Goal: Task Accomplishment & Management: Manage account settings

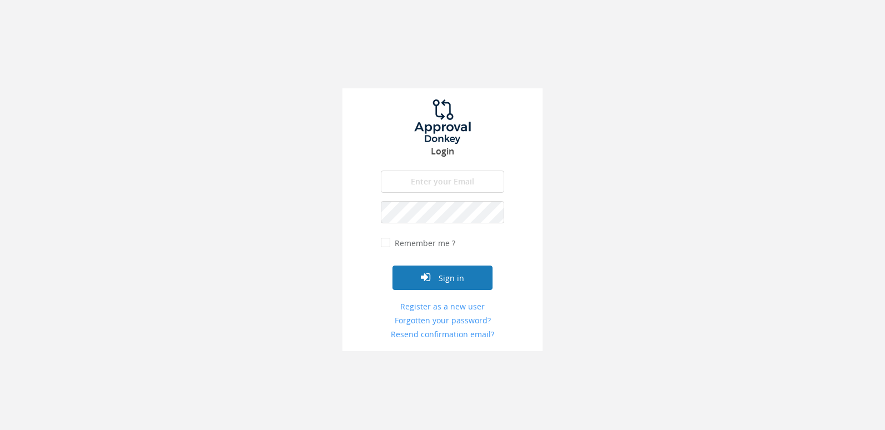
type input "[PERSON_NAME][EMAIL_ADDRESS][DOMAIN_NAME]"
click at [466, 270] on button "Sign in" at bounding box center [442, 278] width 100 height 24
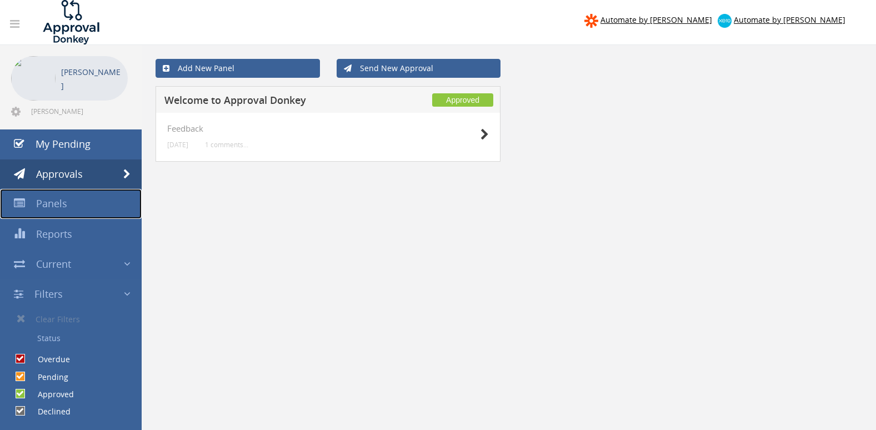
click at [67, 202] on link "Panels" at bounding box center [71, 204] width 142 height 30
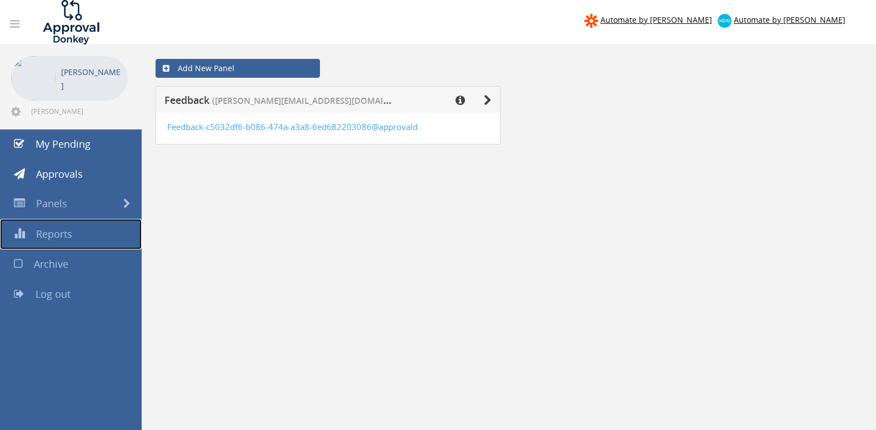
click at [63, 233] on span "Reports" at bounding box center [54, 233] width 36 height 13
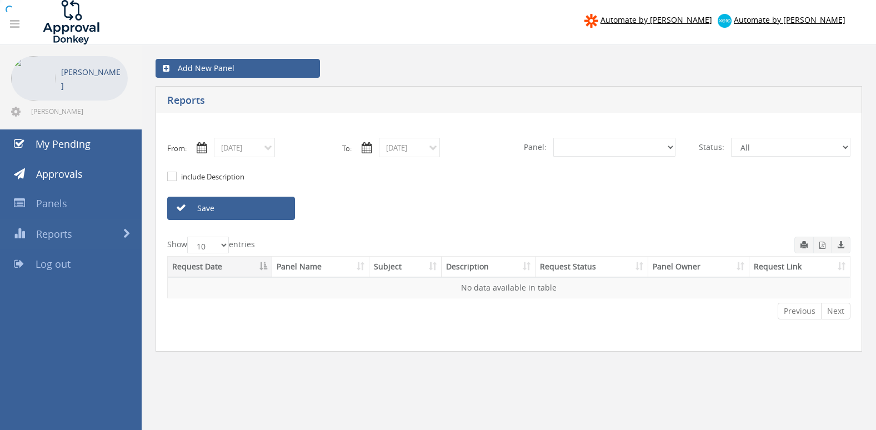
select select "number:0"
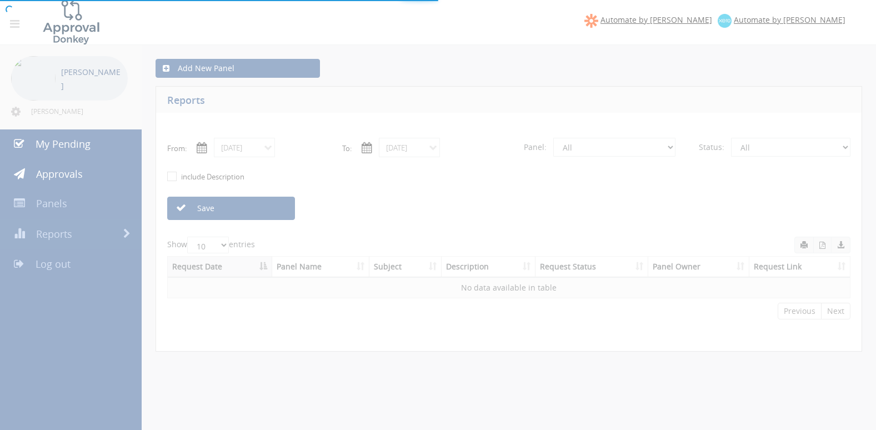
click at [68, 207] on div at bounding box center [438, 215] width 876 height 430
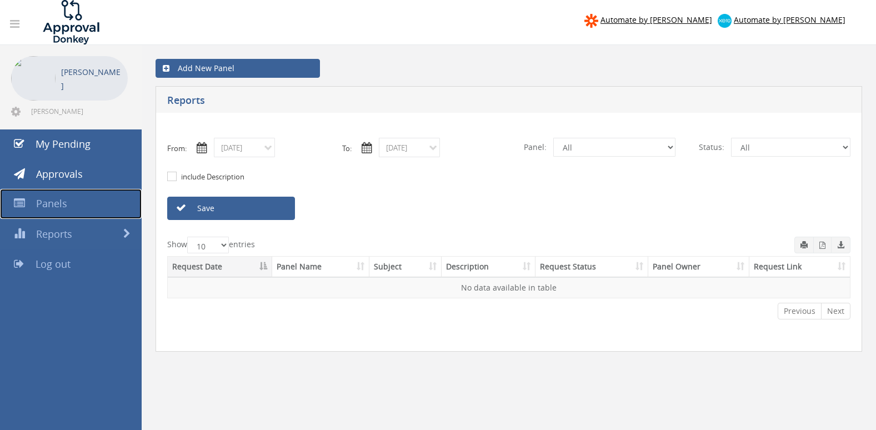
click at [57, 208] on span "Panels" at bounding box center [51, 203] width 31 height 13
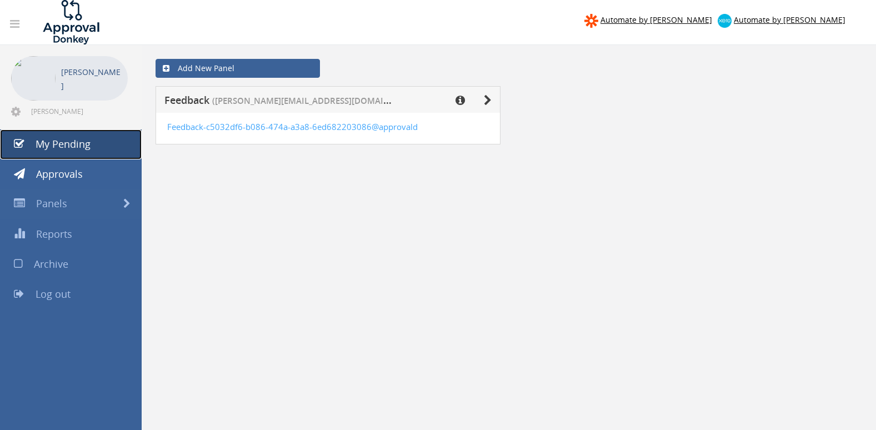
click at [60, 148] on span "My Pending" at bounding box center [63, 143] width 55 height 13
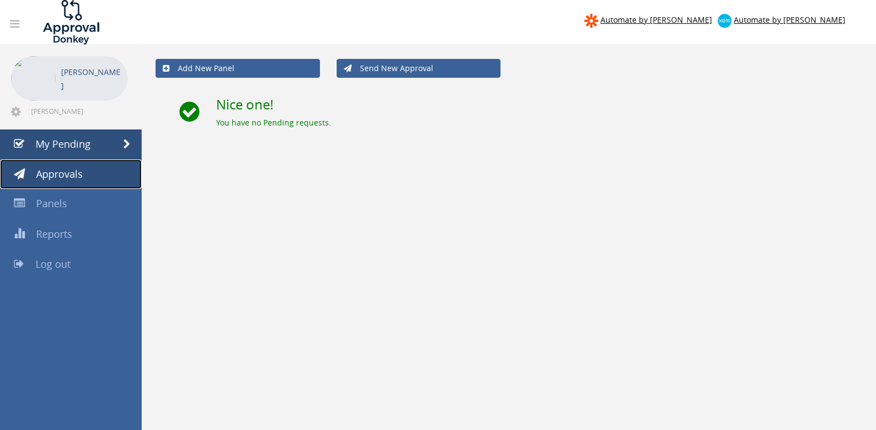
click at [66, 175] on span "Approvals" at bounding box center [59, 173] width 47 height 13
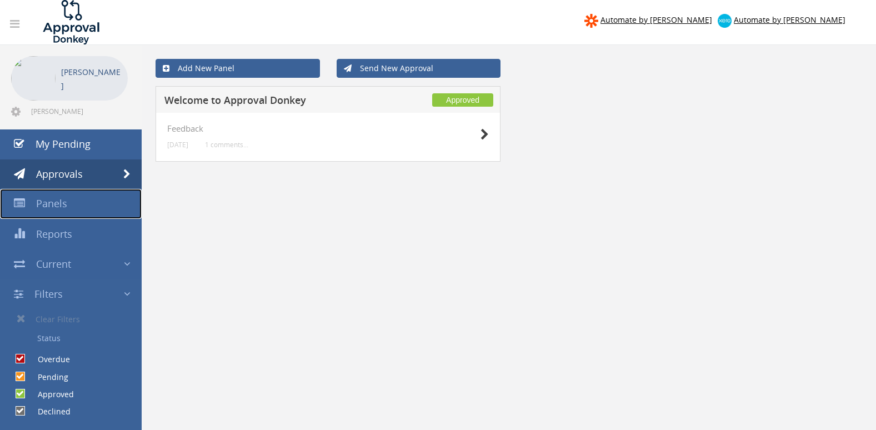
click at [58, 217] on link "Panels" at bounding box center [71, 204] width 142 height 30
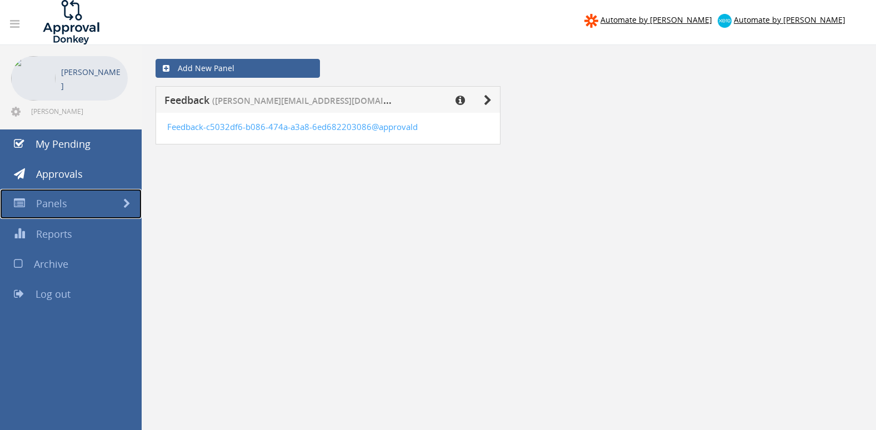
click at [59, 206] on span "Panels" at bounding box center [51, 203] width 31 height 13
click at [81, 86] on div "[PERSON_NAME]" at bounding box center [91, 78] width 61 height 44
click at [54, 239] on span "Reports" at bounding box center [54, 233] width 36 height 13
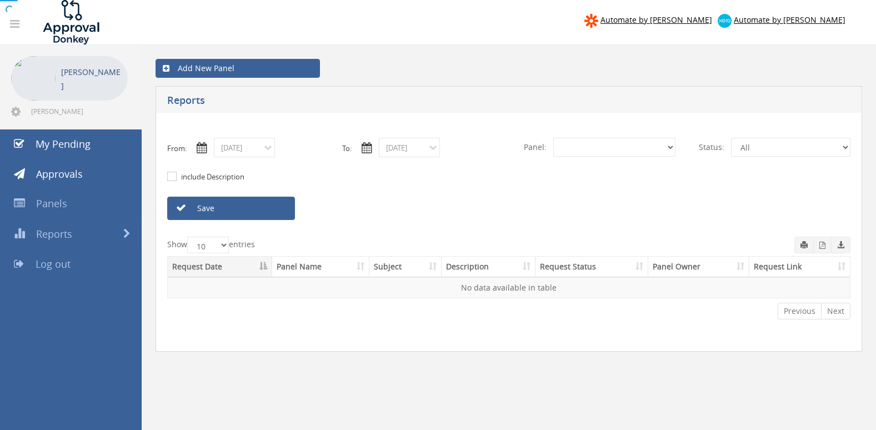
select select "number:0"
click at [59, 234] on span "Reports" at bounding box center [54, 233] width 36 height 13
click at [75, 111] on span "[PERSON_NAME][EMAIL_ADDRESS][DOMAIN_NAME]" at bounding box center [78, 111] width 94 height 9
click at [17, 112] on icon at bounding box center [15, 111] width 9 height 11
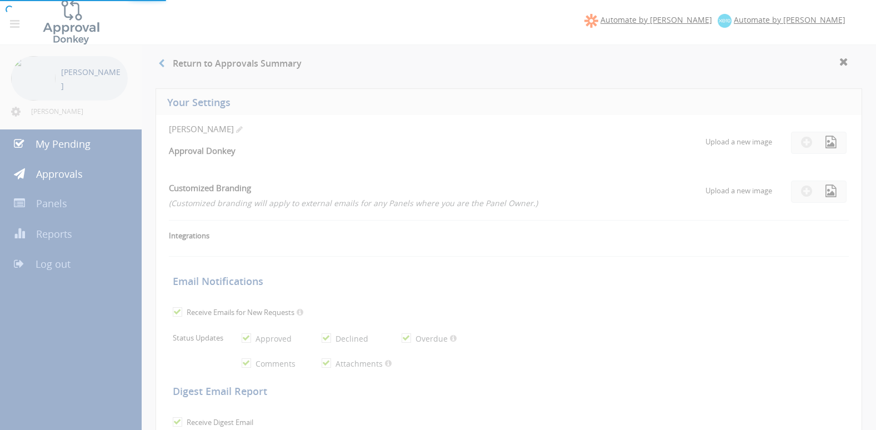
checkbox input "true"
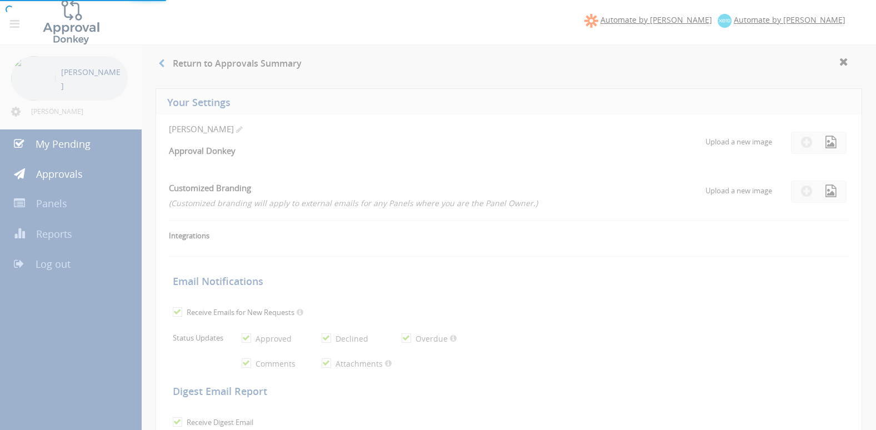
checkbox input "true"
select select "number:1"
checkbox input "true"
type input "[DATE]"
radio input "false"
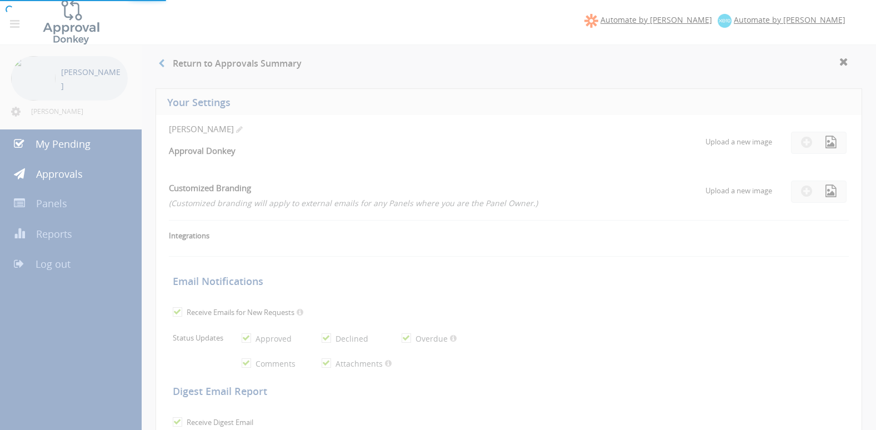
radio input "true"
type input "12/30/9998"
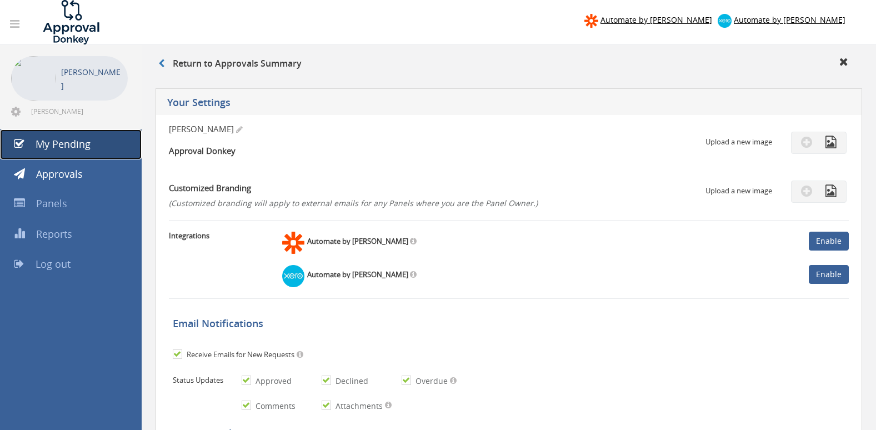
click at [83, 153] on link "My Pending" at bounding box center [71, 144] width 142 height 30
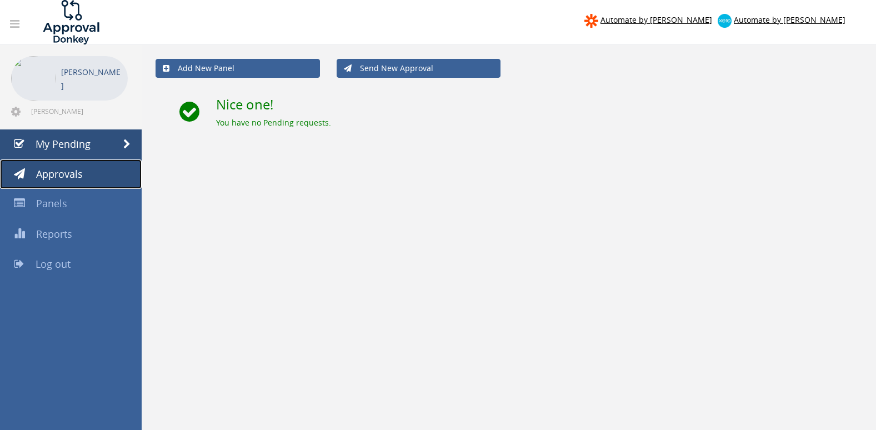
click at [60, 170] on span "Approvals" at bounding box center [59, 173] width 47 height 13
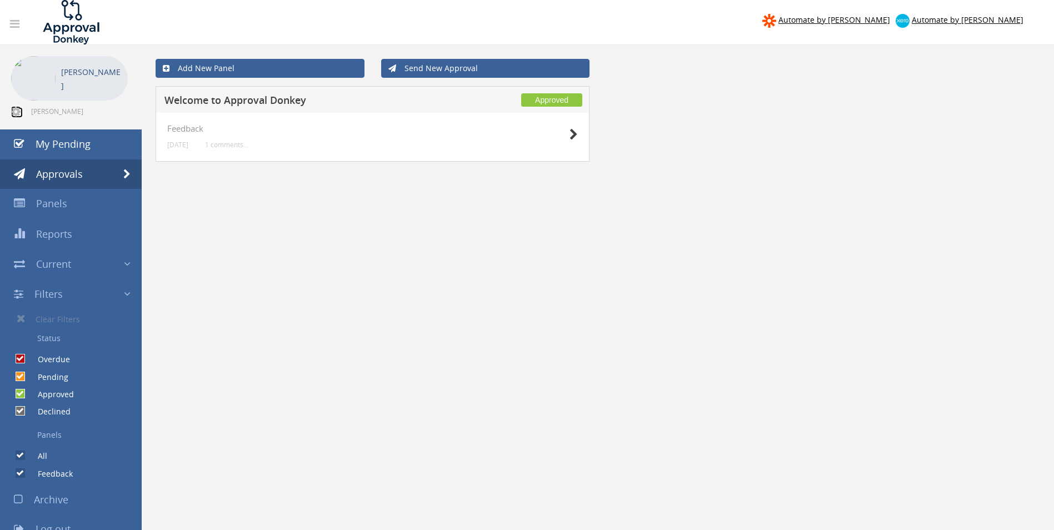
click at [14, 111] on icon at bounding box center [15, 111] width 9 height 11
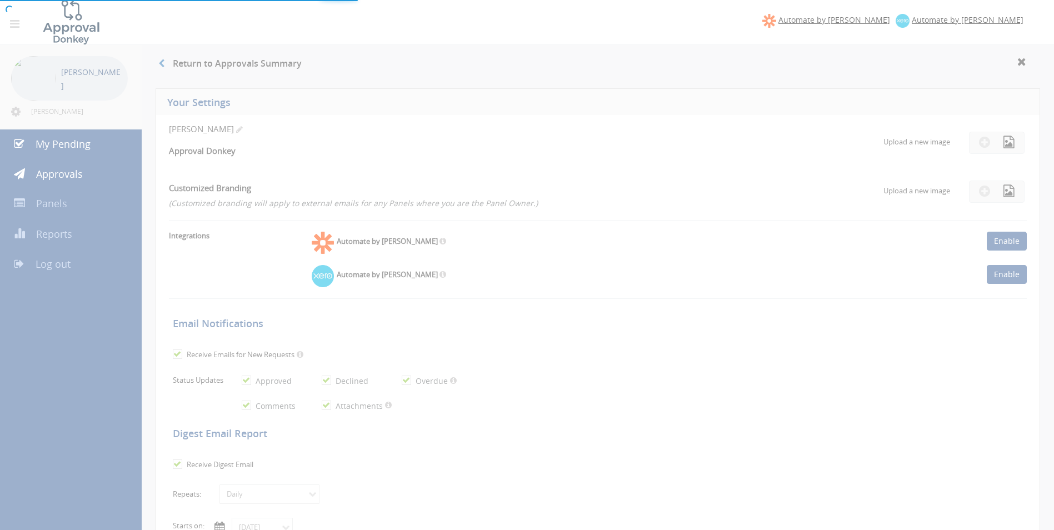
checkbox input "true"
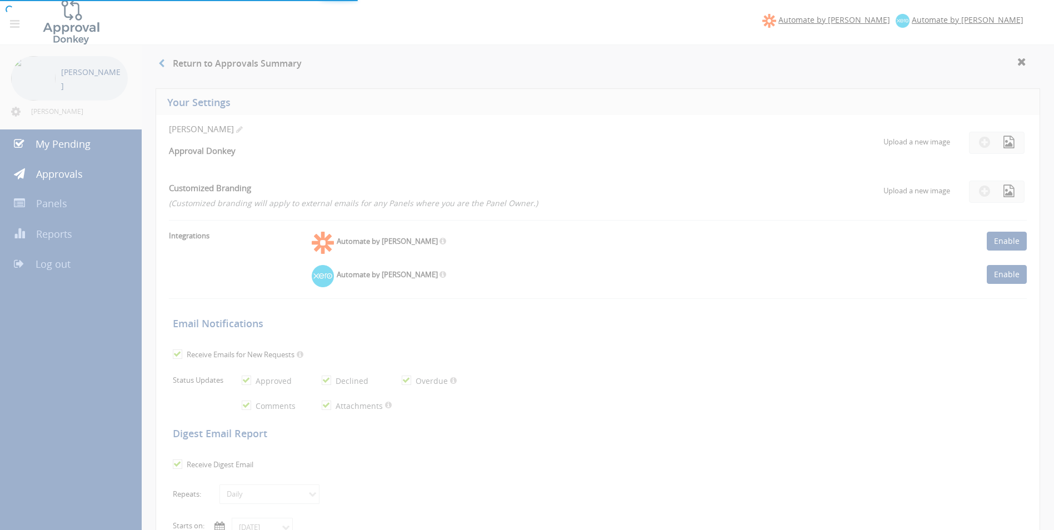
checkbox input "true"
select select "number:1"
checkbox input "true"
type input "[DATE]"
radio input "false"
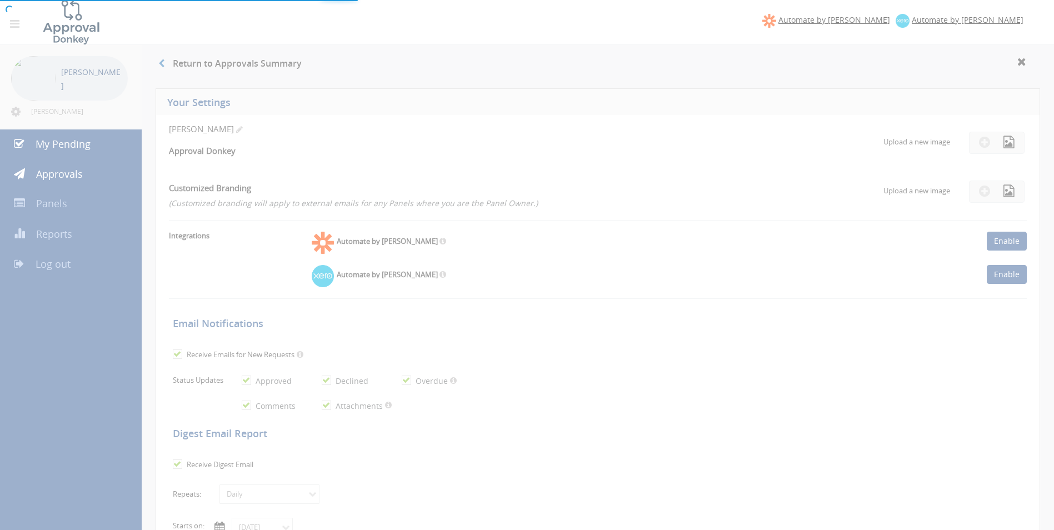
radio input "true"
type input "12/30/9998"
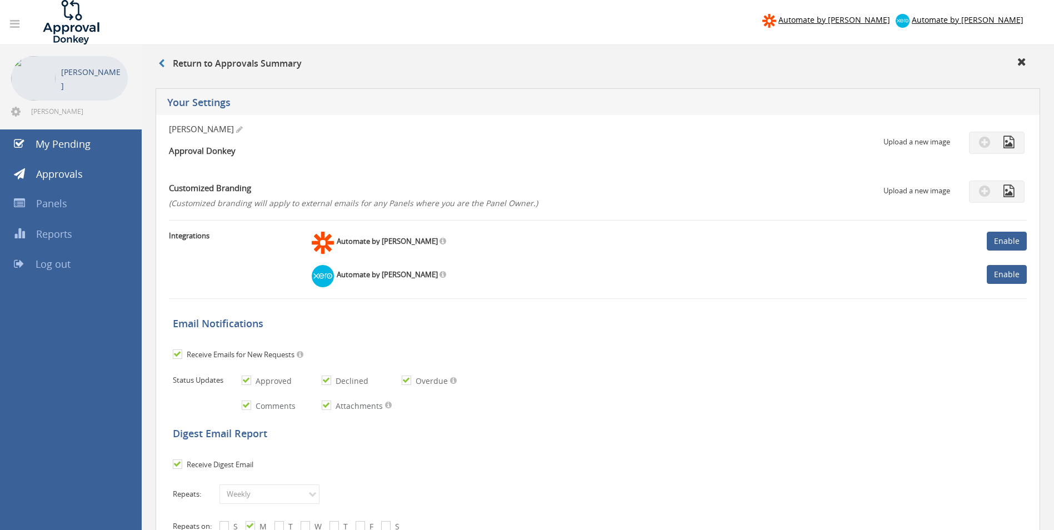
click at [225, 59] on h3 "Return to Approvals Summary" at bounding box center [229, 64] width 143 height 10
click at [71, 180] on span "Approvals" at bounding box center [59, 173] width 47 height 13
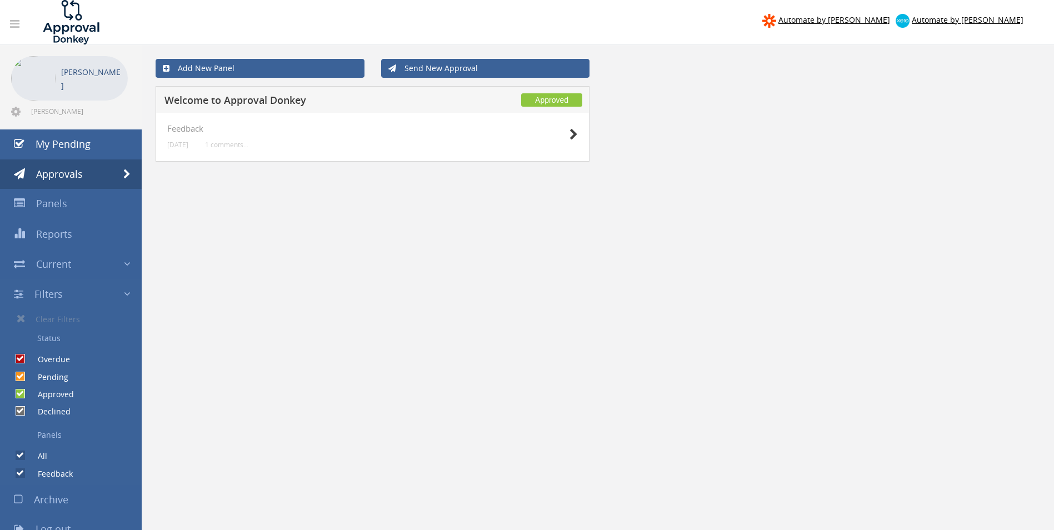
click at [278, 99] on h5 "Welcome to Approval Donkey" at bounding box center [310, 102] width 291 height 14
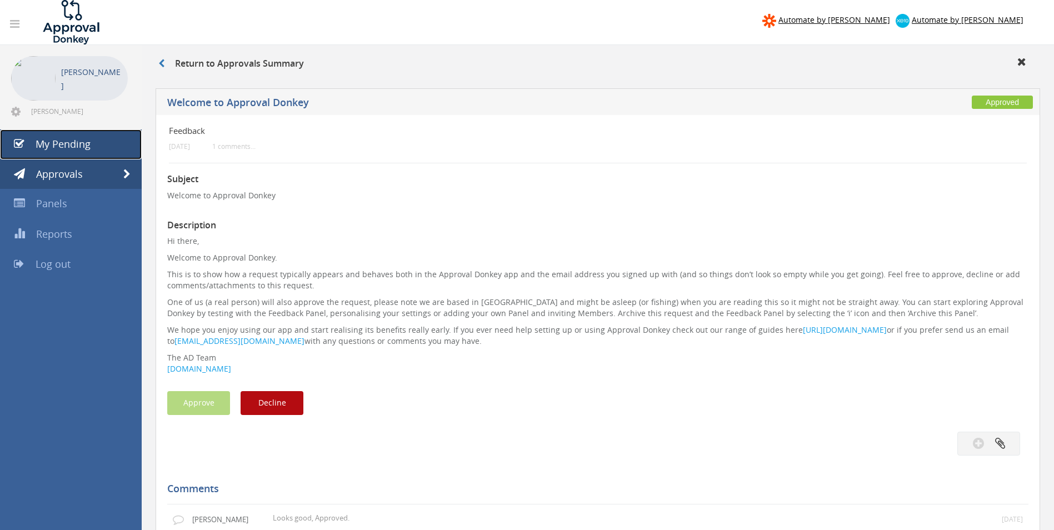
click at [78, 146] on span "My Pending" at bounding box center [63, 143] width 55 height 13
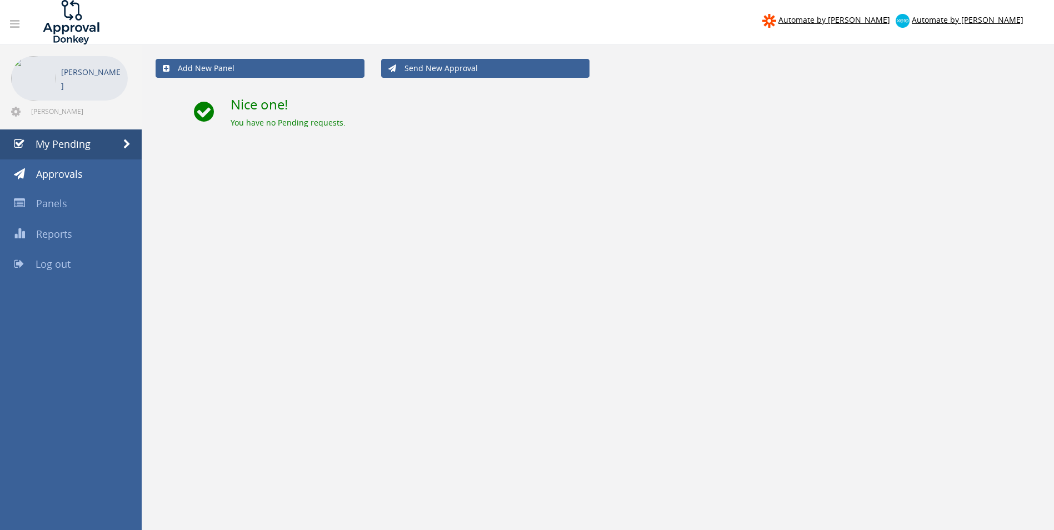
click at [51, 113] on span "[PERSON_NAME][EMAIL_ADDRESS][DOMAIN_NAME]" at bounding box center [78, 111] width 94 height 9
drag, startPoint x: 28, startPoint y: 109, endPoint x: 107, endPoint y: 109, distance: 78.4
click at [107, 109] on div "[PERSON_NAME] [PERSON_NAME][EMAIL_ADDRESS][DOMAIN_NAME]" at bounding box center [70, 87] width 119 height 62
copy span "[PERSON_NAME][EMAIL_ADDRESS][DOMAIN_NAME]"
click at [58, 178] on span "Approvals" at bounding box center [59, 173] width 47 height 13
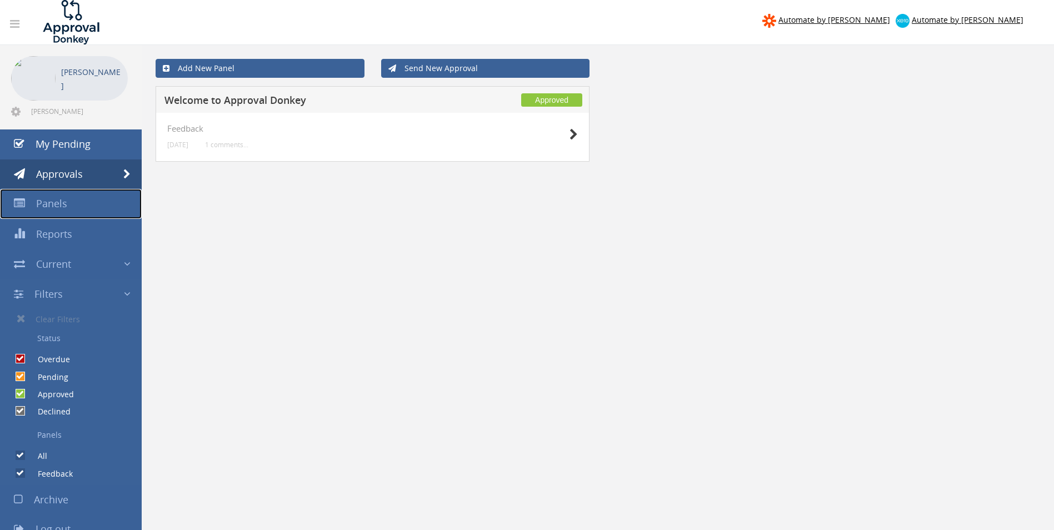
click at [81, 208] on link "Panels" at bounding box center [71, 204] width 142 height 30
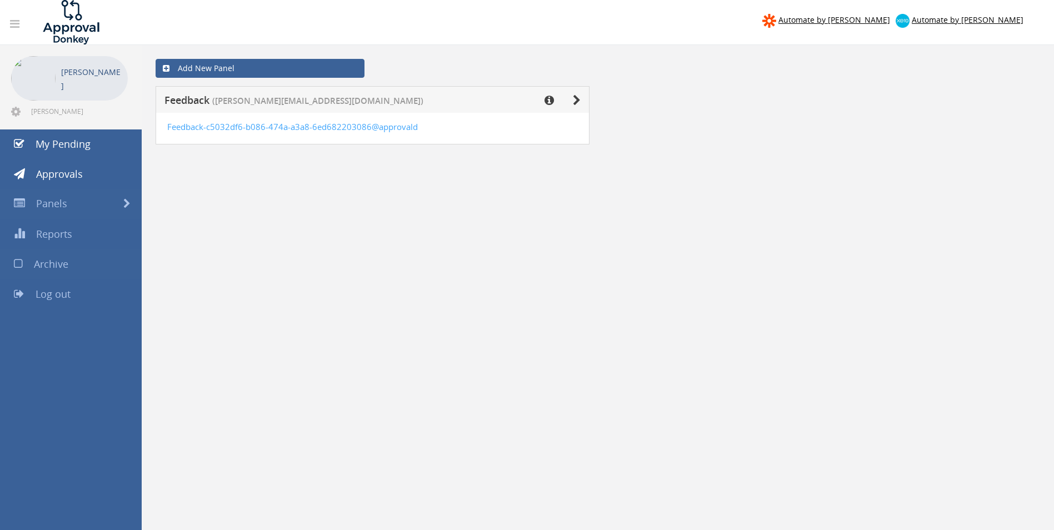
click at [66, 261] on span "Archive" at bounding box center [51, 263] width 34 height 13
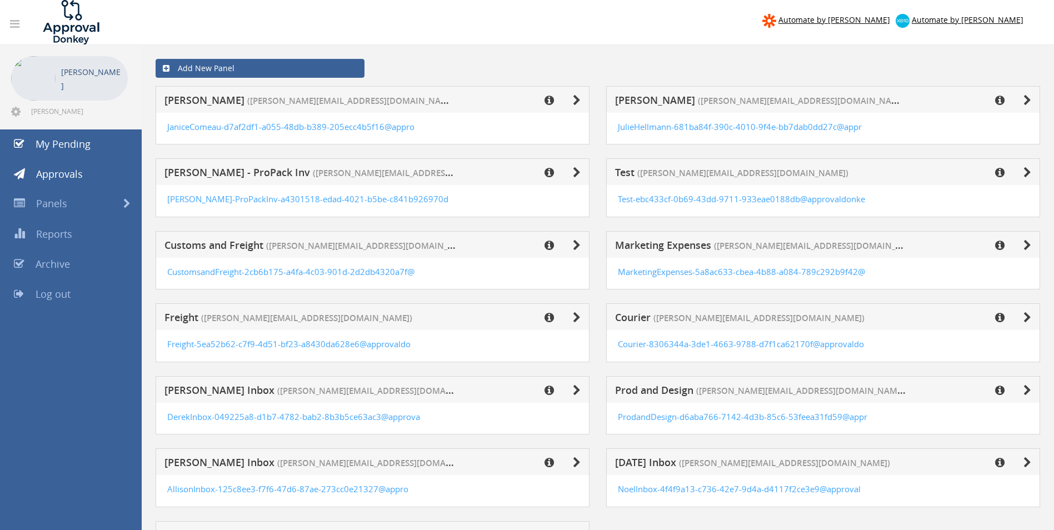
click at [52, 263] on span "Archive" at bounding box center [53, 263] width 34 height 13
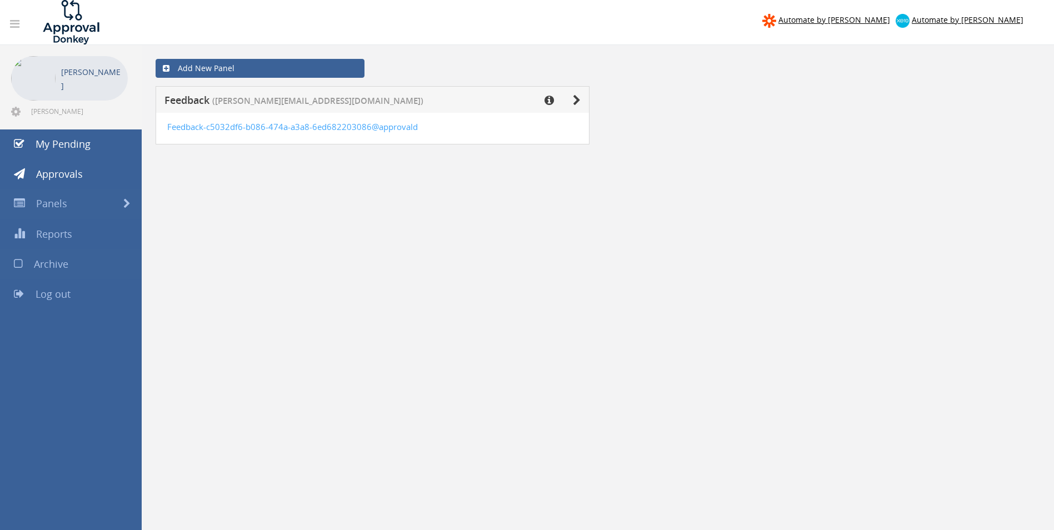
click at [53, 269] on span "Archive" at bounding box center [51, 263] width 34 height 13
